Goal: Task Accomplishment & Management: Use online tool/utility

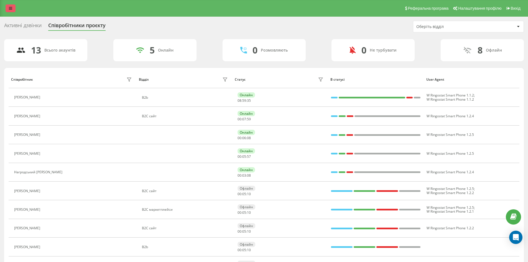
click at [15, 6] on link at bounding box center [11, 8] width 10 height 8
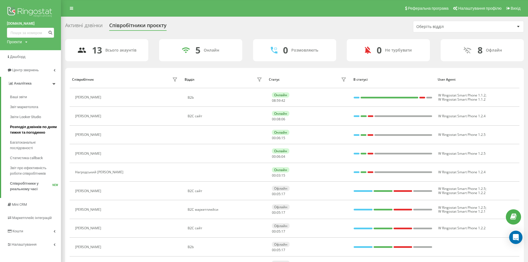
click at [32, 132] on span "Розподіл дзвінків по дням тижня та погодинно" at bounding box center [34, 129] width 48 height 11
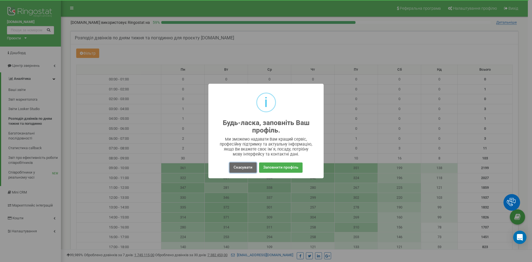
click at [239, 168] on button "Скасувати" at bounding box center [242, 167] width 27 height 10
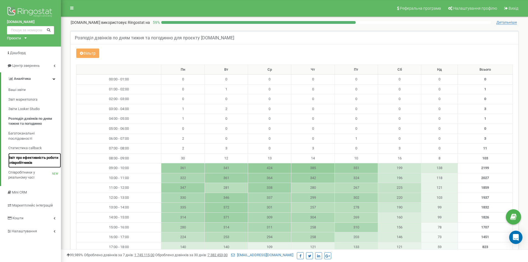
click at [30, 159] on span "Звіт про ефективність роботи співробітників" at bounding box center [33, 160] width 50 height 10
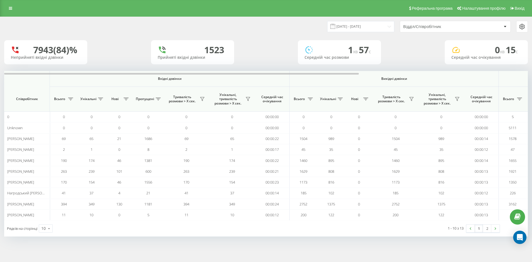
click at [377, 39] on div "[DATE] - [DATE] Відділ/Співробітник 7943 (84)% Неприйняті вхідні дзвінки 1523 П…" at bounding box center [266, 126] width 524 height 219
click at [370, 24] on input "[DATE] - [DATE]" at bounding box center [360, 26] width 67 height 11
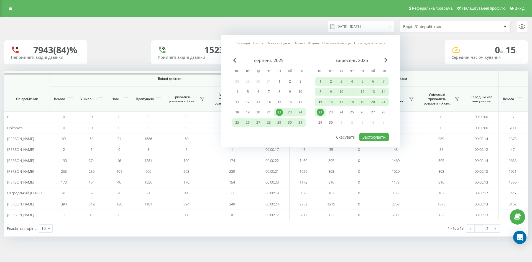
click at [323, 103] on div "15" at bounding box center [320, 101] width 7 height 7
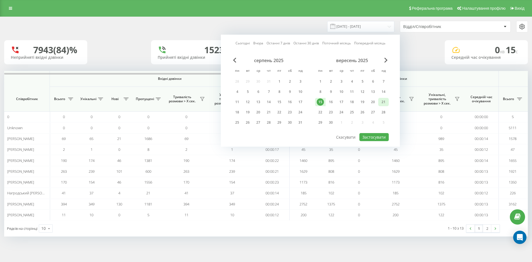
click at [379, 103] on div "21" at bounding box center [383, 102] width 11 height 8
click at [379, 137] on button "Застосувати" at bounding box center [373, 137] width 29 height 8
type input "[DATE] - [DATE]"
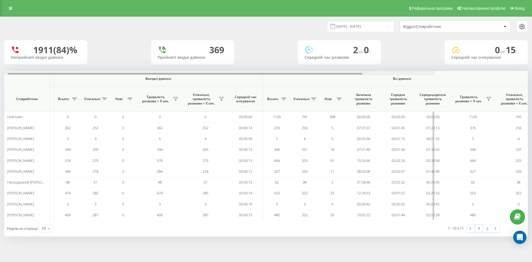
scroll to position [0, 249]
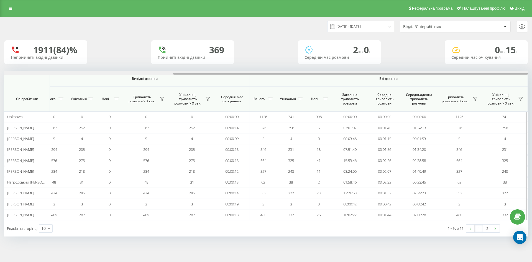
drag, startPoint x: 231, startPoint y: 74, endPoint x: 454, endPoint y: 72, distance: 223.3
click at [454, 72] on div at bounding box center [266, 73] width 524 height 4
